Goal: Task Accomplishment & Management: Complete application form

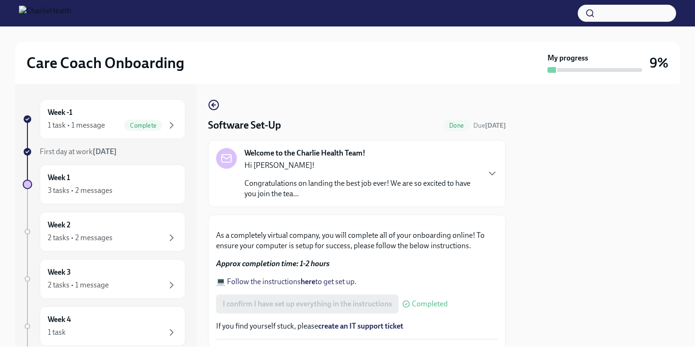
scroll to position [248, 0]
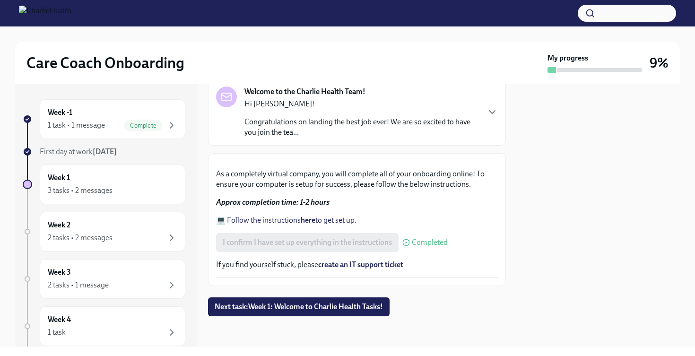
click at [288, 243] on div "I confirm I have set up everything in the instructions Completed" at bounding box center [332, 242] width 232 height 19
click at [95, 190] on div "3 tasks • 2 messages" at bounding box center [80, 190] width 65 height 10
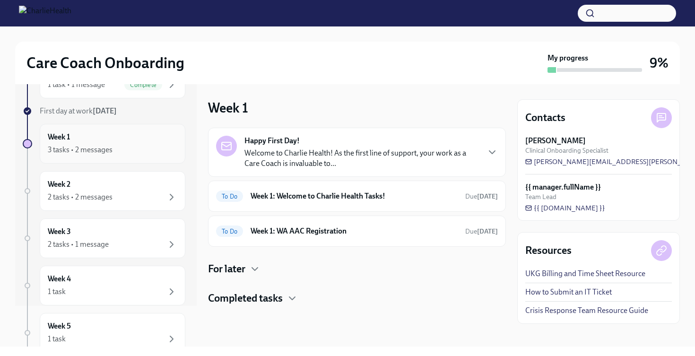
scroll to position [42, 0]
click at [319, 160] on p "Welcome to Charlie Health! As the first line of support, your work as a Care Co…" at bounding box center [361, 158] width 234 height 21
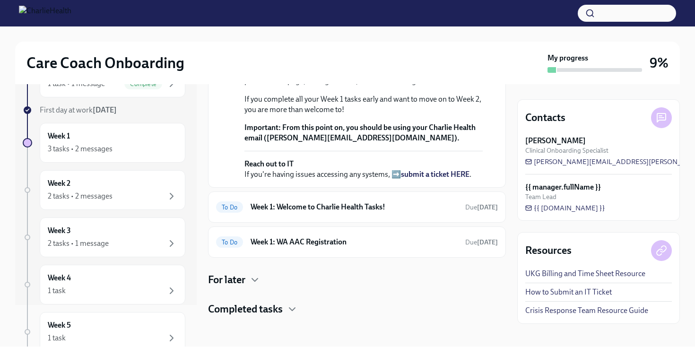
scroll to position [271, 0]
click at [306, 215] on div "To Do Week 1: Welcome to Charlie Health Tasks! Due [DATE]" at bounding box center [357, 206] width 282 height 15
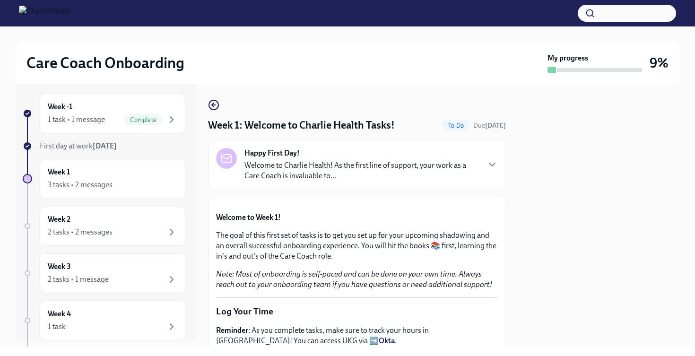
click at [275, 167] on p "Welcome to Charlie Health! As the first line of support, your work as a Care Co…" at bounding box center [361, 170] width 234 height 21
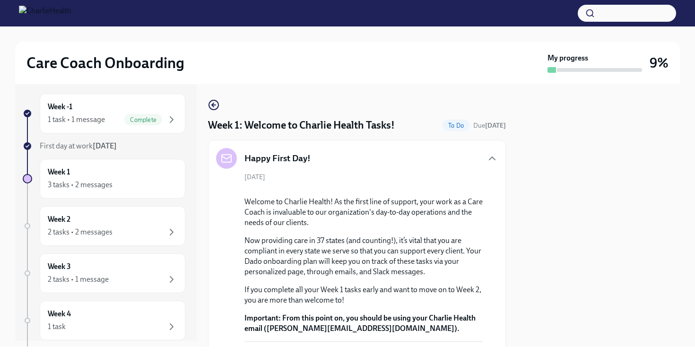
click at [498, 153] on div "Happy First Day! [DATE] Welcome to Charlie Health! As the first line of support…" at bounding box center [357, 259] width 298 height 238
click at [494, 156] on icon "button" at bounding box center [491, 158] width 11 height 11
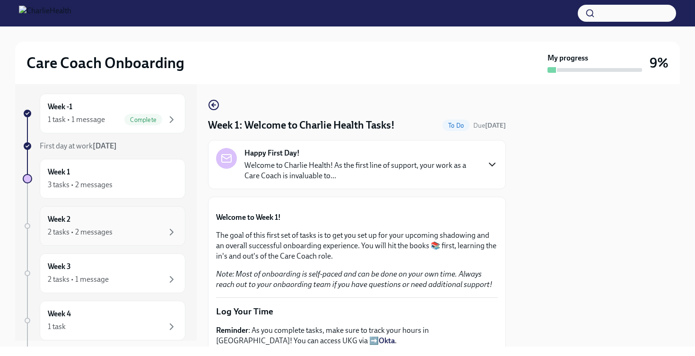
click at [138, 217] on div "Week 2 2 tasks • 2 messages" at bounding box center [112, 226] width 129 height 24
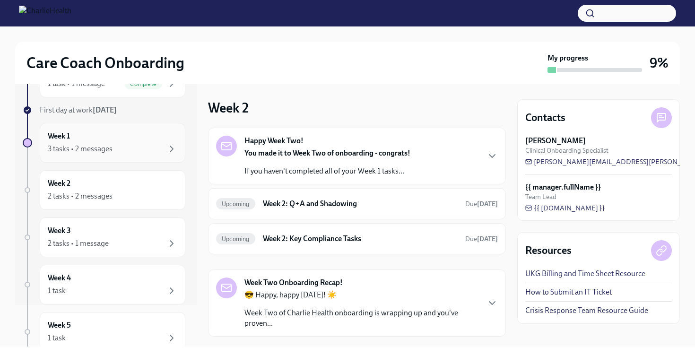
scroll to position [42, 0]
click at [230, 171] on div "Happy Week Two! You made it to Week Two of onboarding - congrats! If you haven'…" at bounding box center [313, 156] width 194 height 41
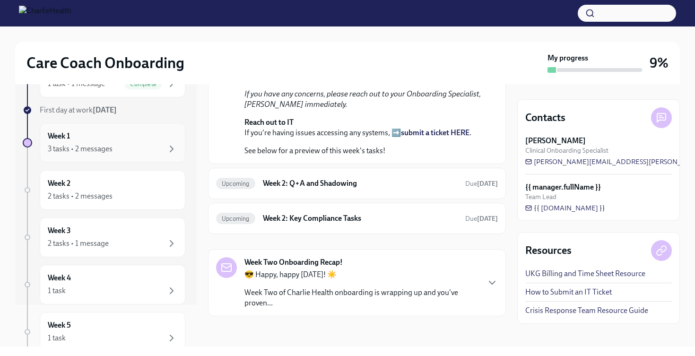
scroll to position [9, 0]
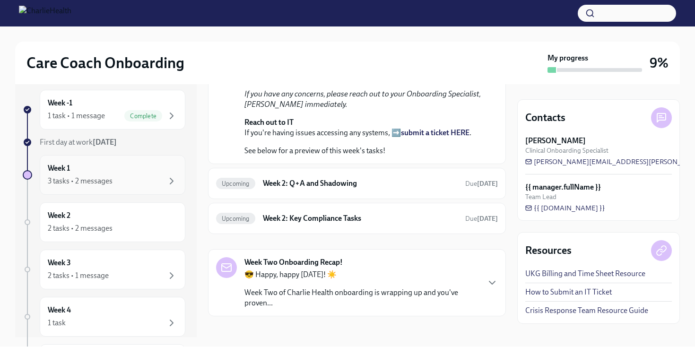
click at [133, 164] on div "Week 1 3 tasks • 2 messages" at bounding box center [112, 175] width 129 height 24
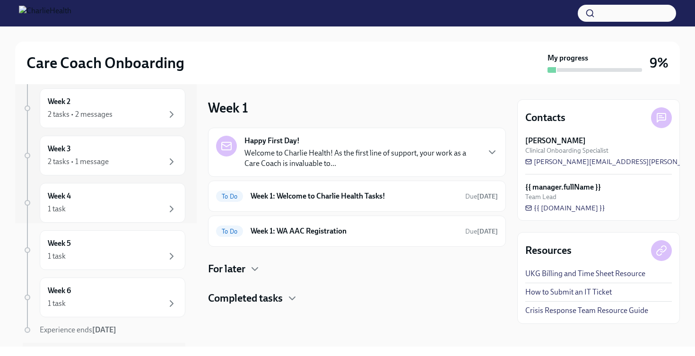
scroll to position [112, 0]
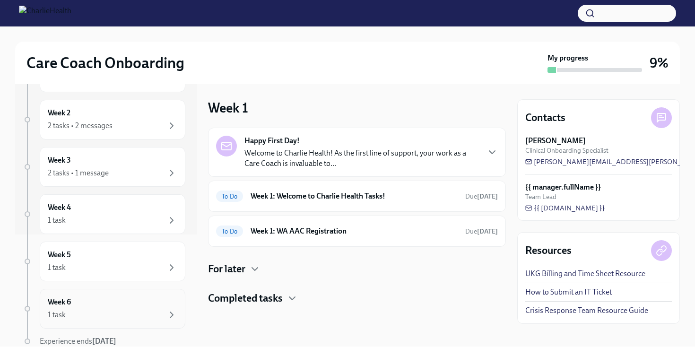
click at [161, 306] on div "Week 6 1 task" at bounding box center [112, 309] width 129 height 24
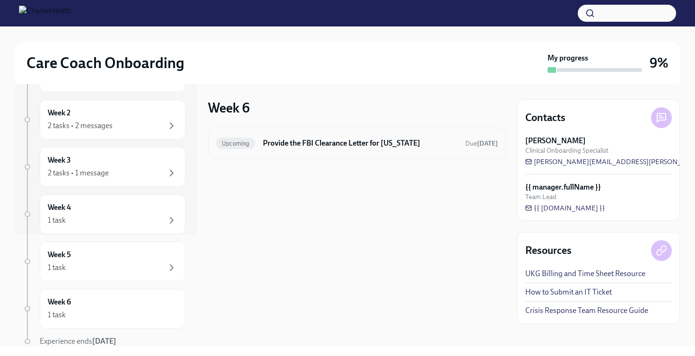
click at [270, 152] on div "Upcoming Provide the FBI Clearance Letter for [US_STATE] Due [DATE]" at bounding box center [357, 143] width 298 height 31
click at [162, 265] on div "1 task" at bounding box center [112, 267] width 129 height 11
click at [159, 223] on div "1 task" at bounding box center [112, 220] width 129 height 11
click at [169, 175] on icon "button" at bounding box center [171, 172] width 11 height 11
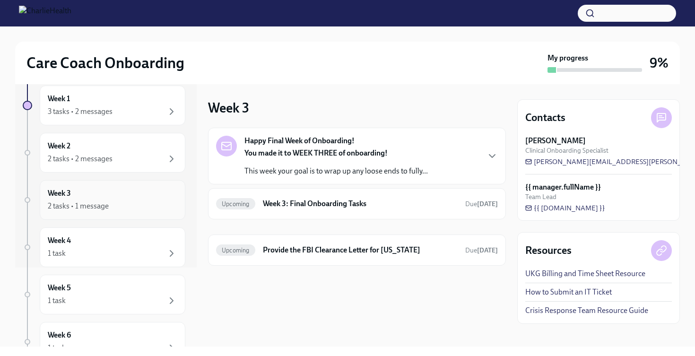
scroll to position [76, 0]
click at [253, 213] on div "Upcoming Week 3: Final Onboarding Tasks Due [DATE]" at bounding box center [357, 203] width 298 height 31
click at [264, 176] on div "Happy Final Week of Onboarding! You made it to WEEK THREE of onboarding! This w…" at bounding box center [357, 156] width 298 height 57
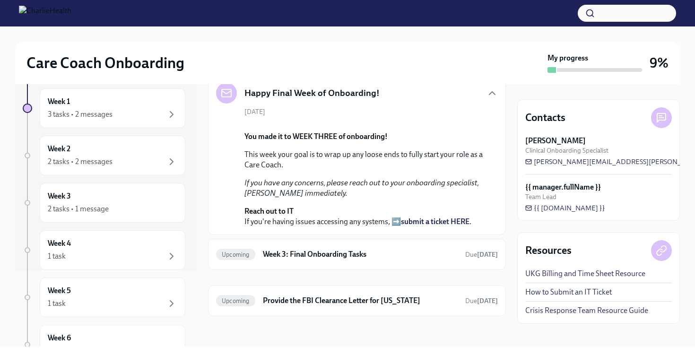
scroll to position [125, 0]
click at [273, 259] on h6 "Week 3: Final Onboarding Tasks" at bounding box center [360, 254] width 195 height 10
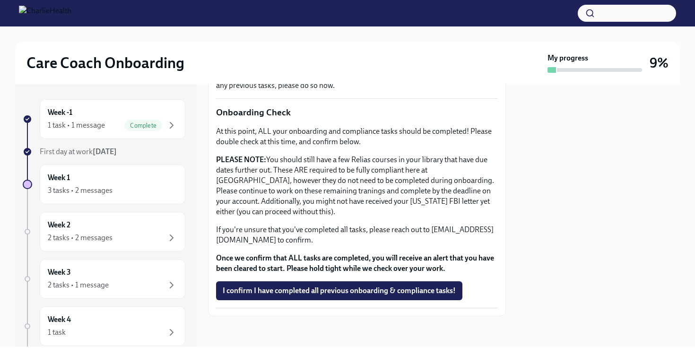
scroll to position [228, 0]
click at [149, 316] on div "Week 4 1 task" at bounding box center [112, 326] width 129 height 24
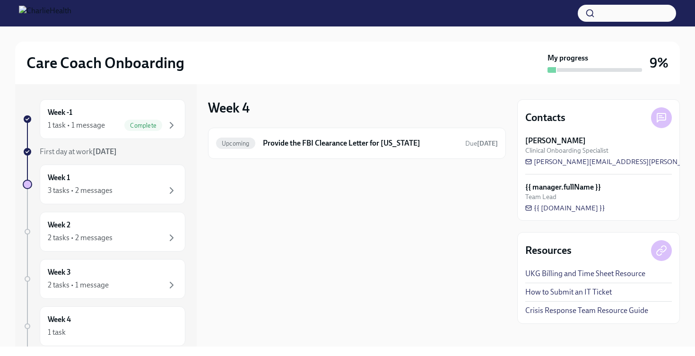
scroll to position [64, 0]
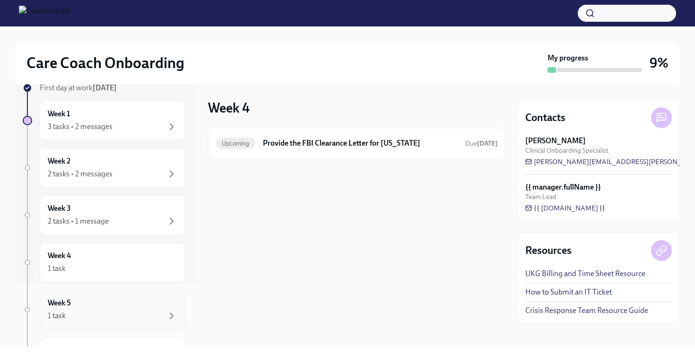
click at [143, 301] on div "Week 5 1 task" at bounding box center [112, 310] width 129 height 24
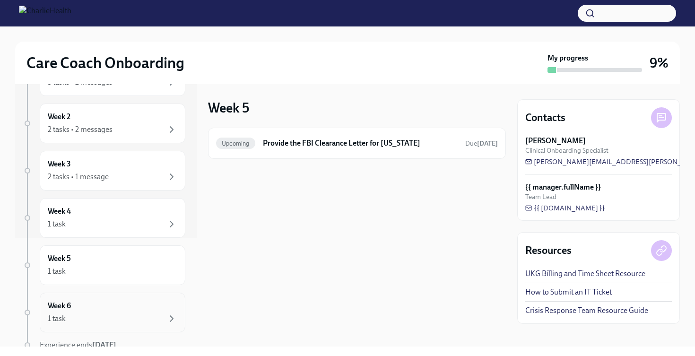
click at [142, 308] on div "Week 6 1 task" at bounding box center [112, 313] width 129 height 24
click at [160, 220] on div "1 task" at bounding box center [112, 223] width 129 height 11
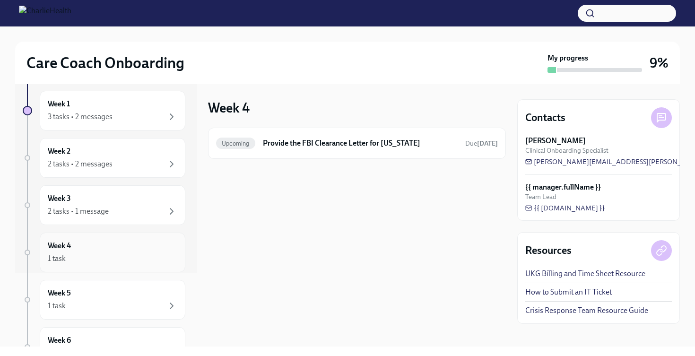
scroll to position [73, 0]
click at [160, 220] on div "Week 3 2 tasks • 1 message" at bounding box center [113, 206] width 146 height 40
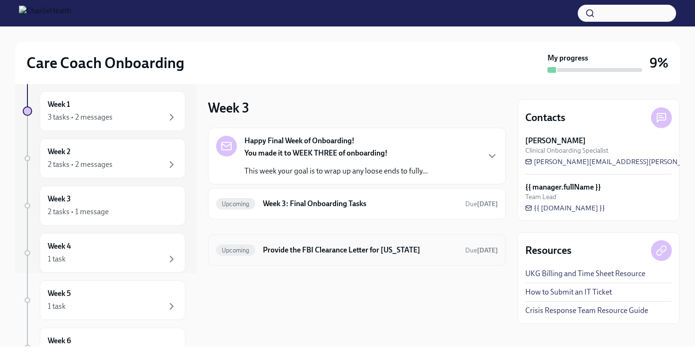
click at [234, 250] on span "Upcoming" at bounding box center [235, 250] width 39 height 7
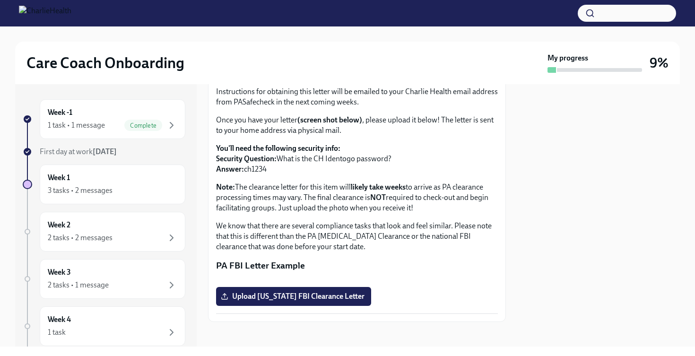
scroll to position [62, 0]
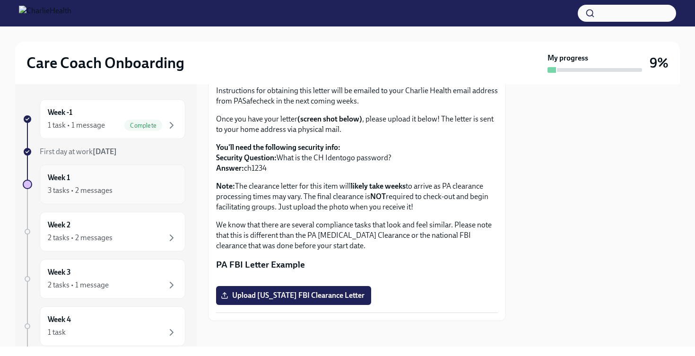
click at [134, 179] on div "Week 1 3 tasks • 2 messages" at bounding box center [112, 184] width 129 height 24
